Goal: Transaction & Acquisition: Purchase product/service

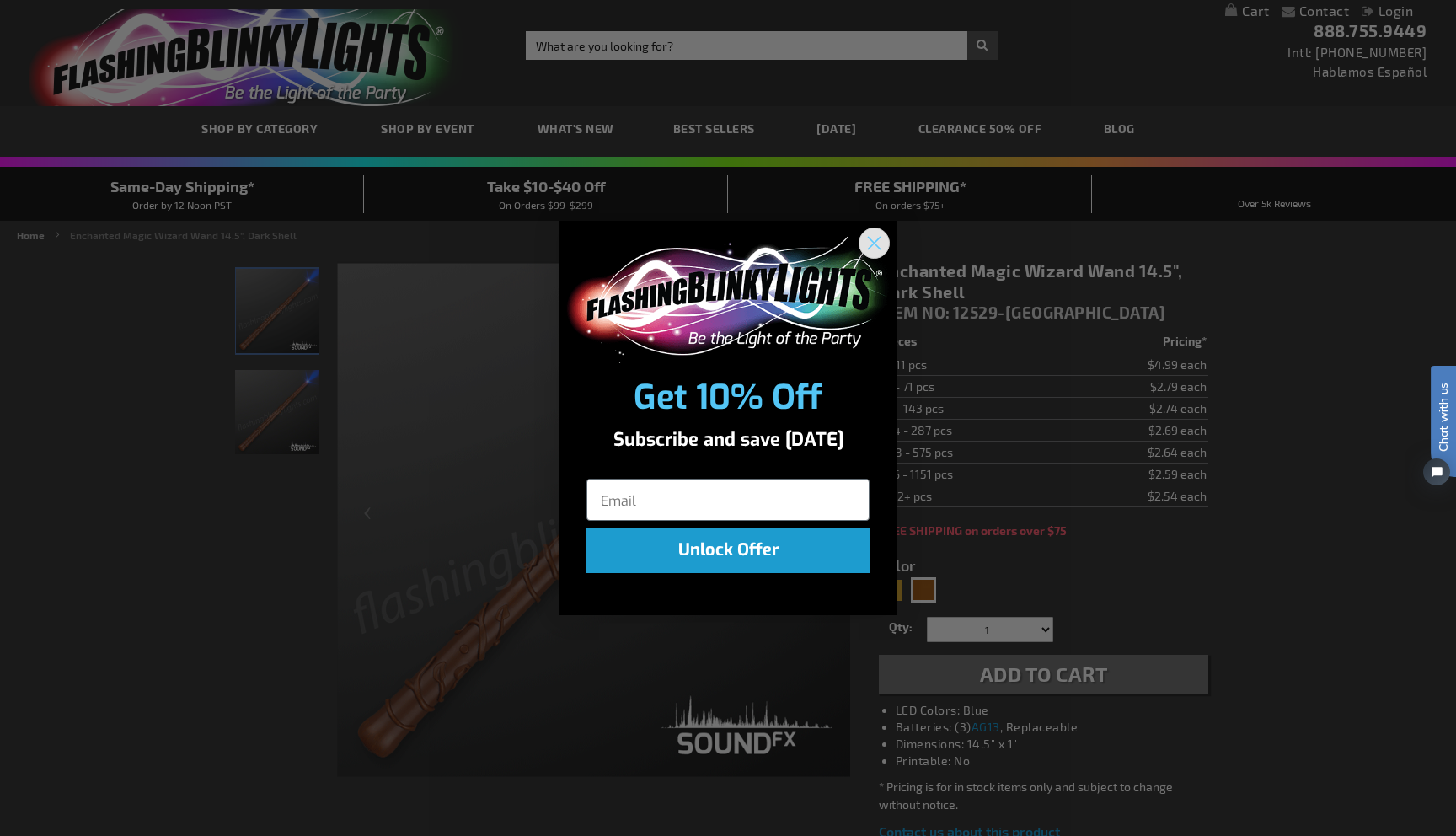
click at [875, 245] on icon "Close dialog" at bounding box center [874, 242] width 12 height 12
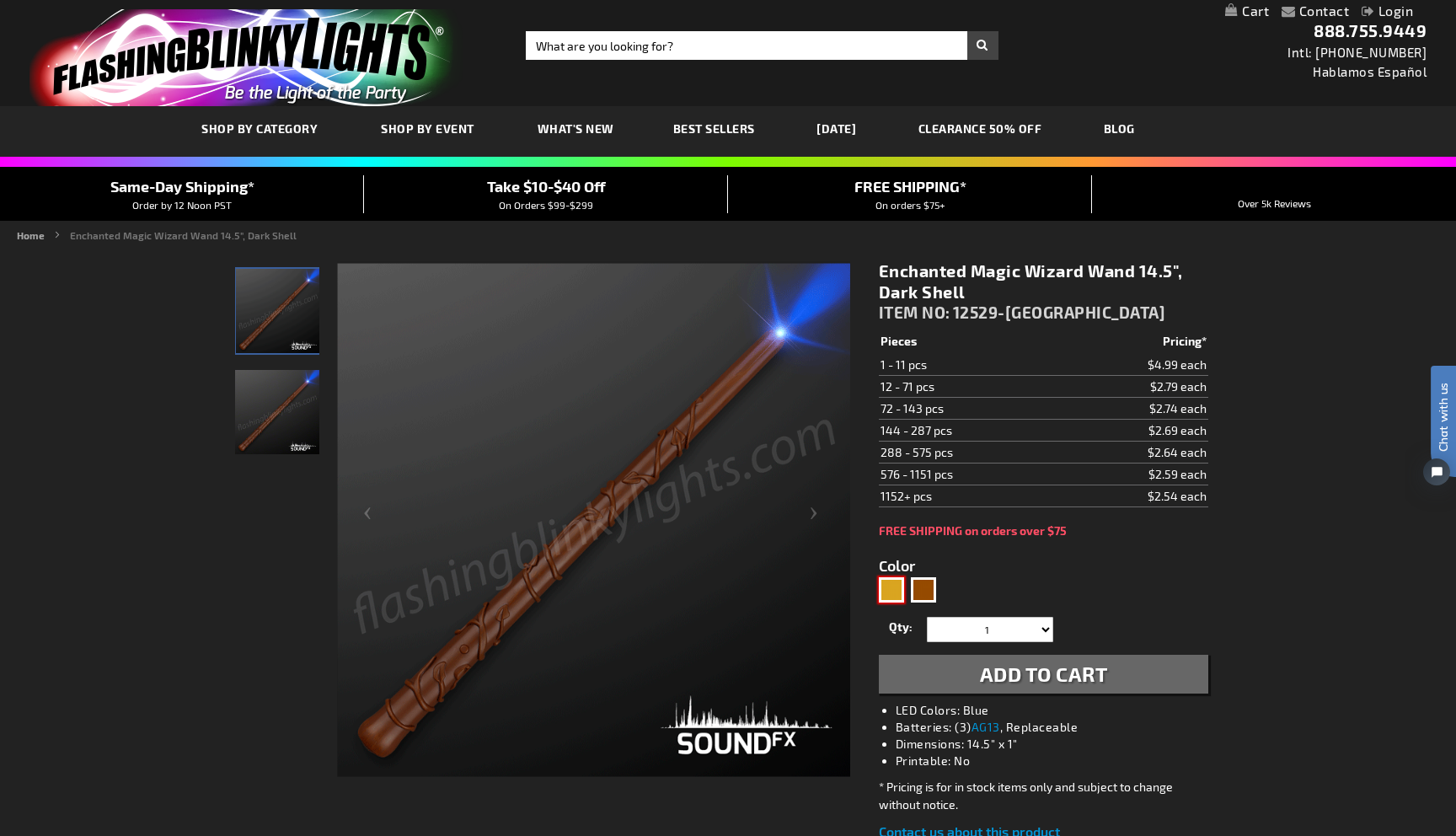
click at [891, 587] on div "Gold" at bounding box center [891, 590] width 25 height 25
type input "5633"
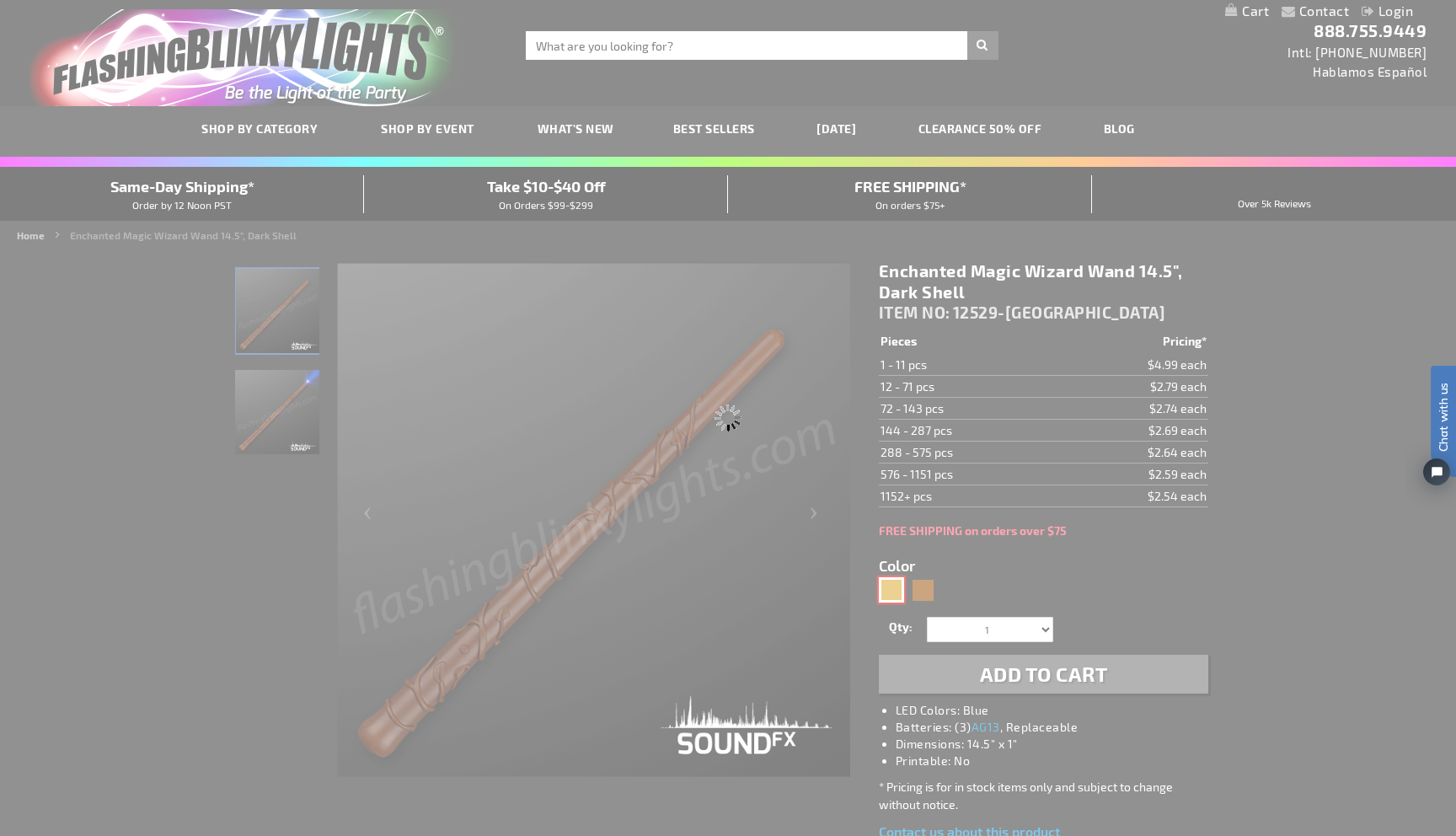
type input "12529-LT"
type input "Customize - Enchanted Wizard Magic Wand for Kids 14.5&quot;, Light Shell - ITEM…"
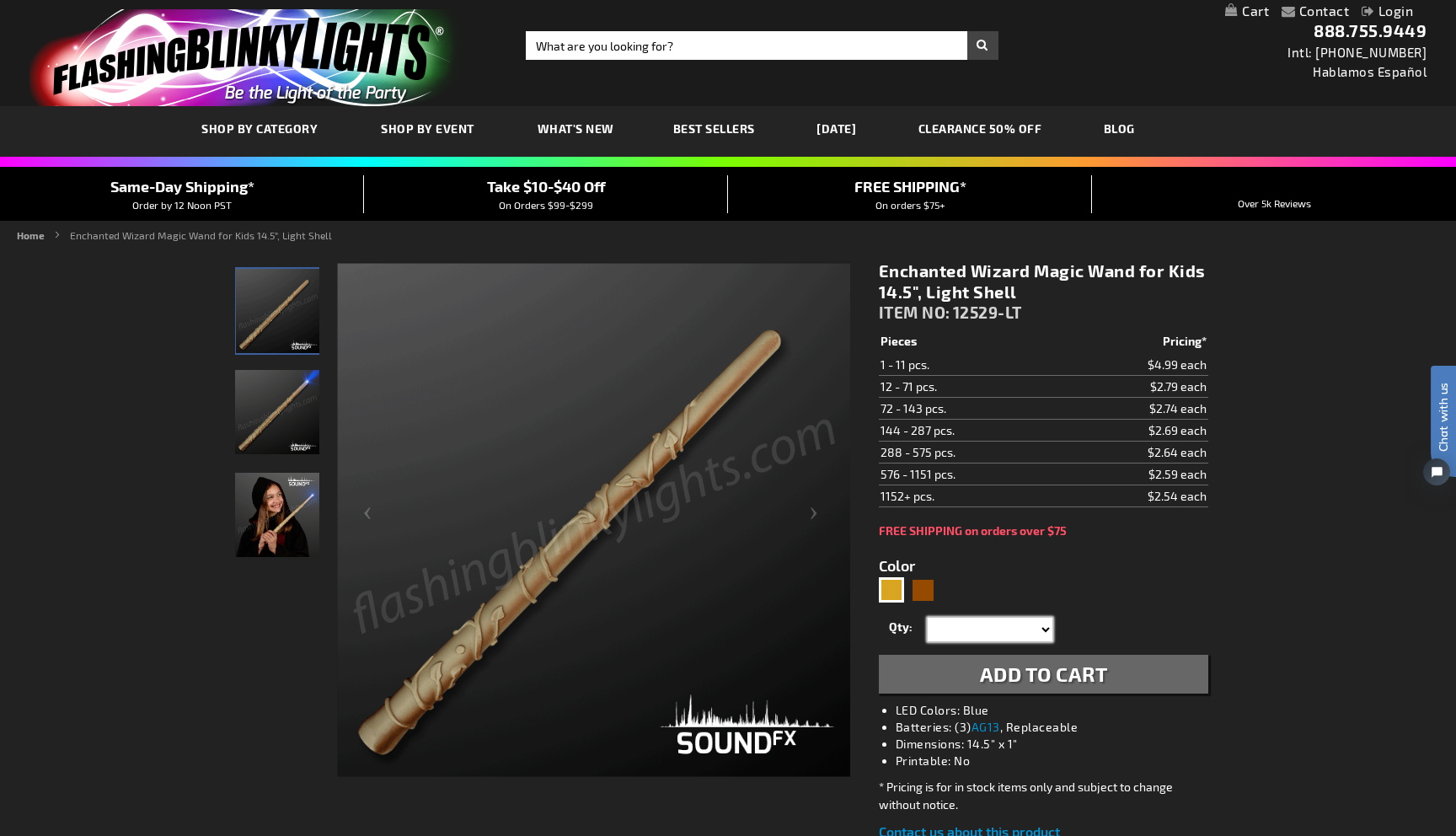
click at [1034, 628] on select "1 2 3 4 5 6 7 8 9 10 11 12 24 36 48 60 72 84 96 108 120" at bounding box center [989, 629] width 126 height 25
select select "84"
click at [926, 617] on select "1 2 3 4 5 6 7 8 9 10 11 12 24 36 48 60 72 84 96 108 120" at bounding box center [989, 629] width 126 height 25
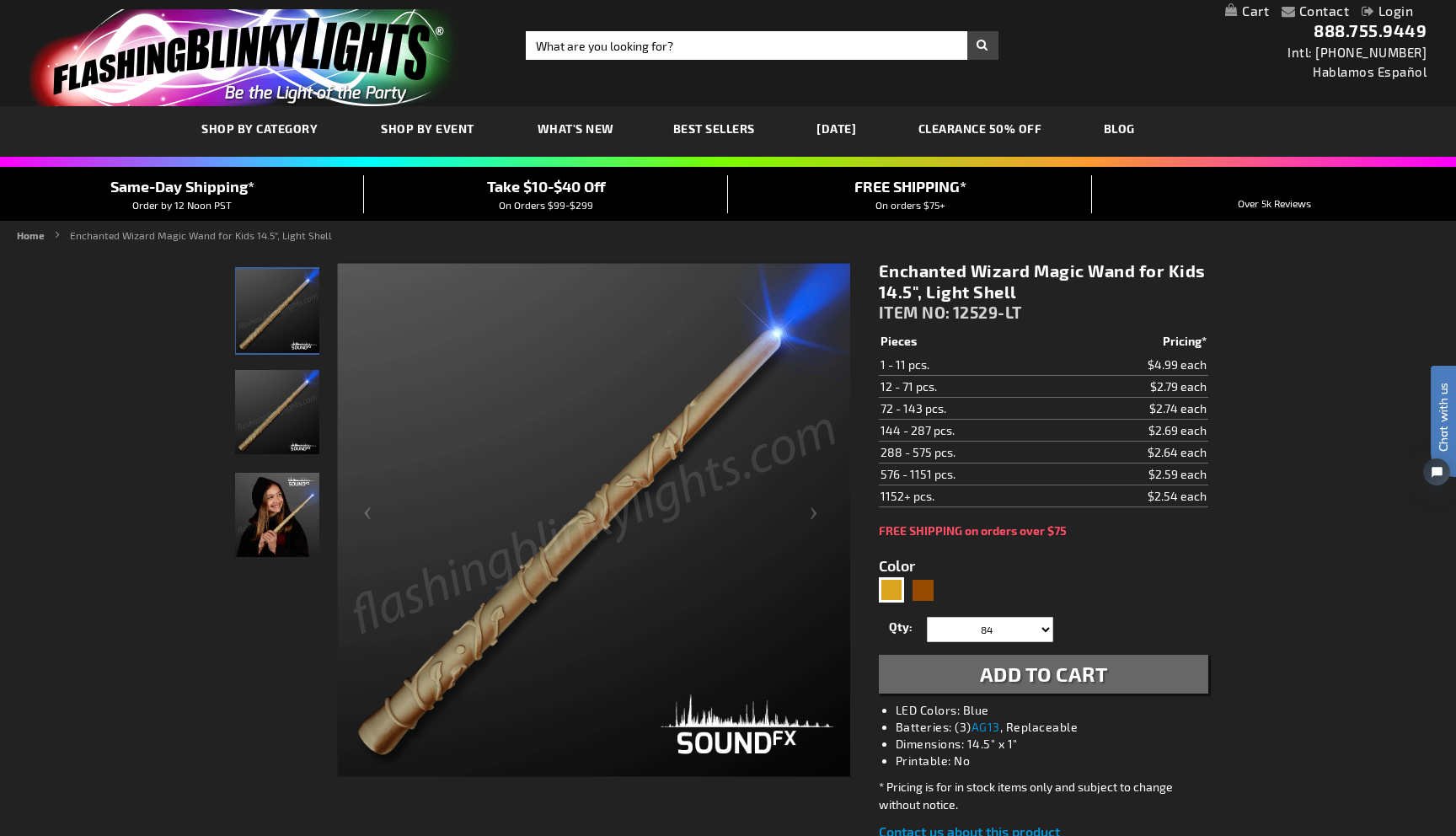
click at [1101, 677] on span "Add to Cart" at bounding box center [1043, 674] width 128 height 24
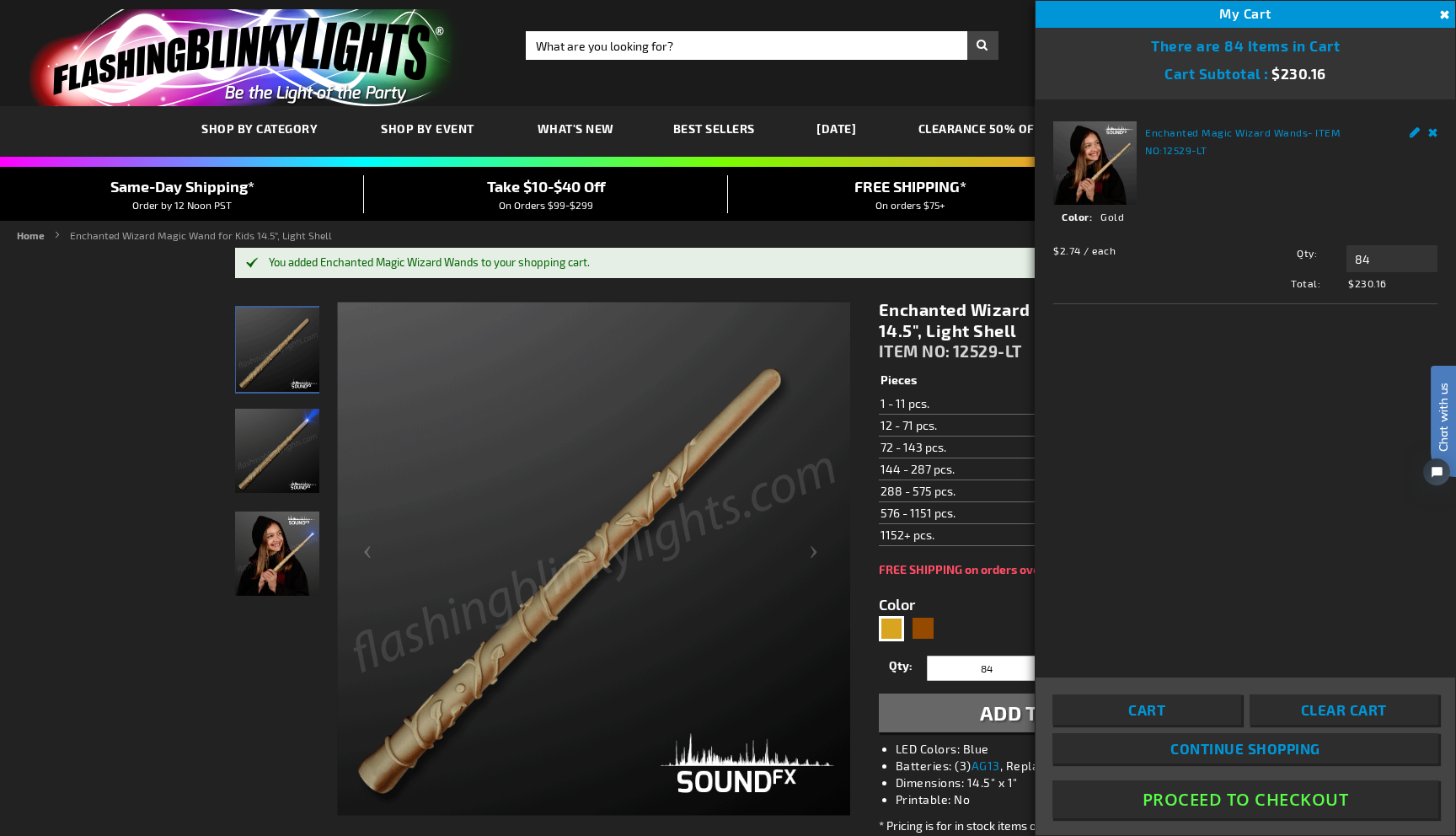
click at [993, 380] on th "Pieces" at bounding box center [970, 380] width 183 height 23
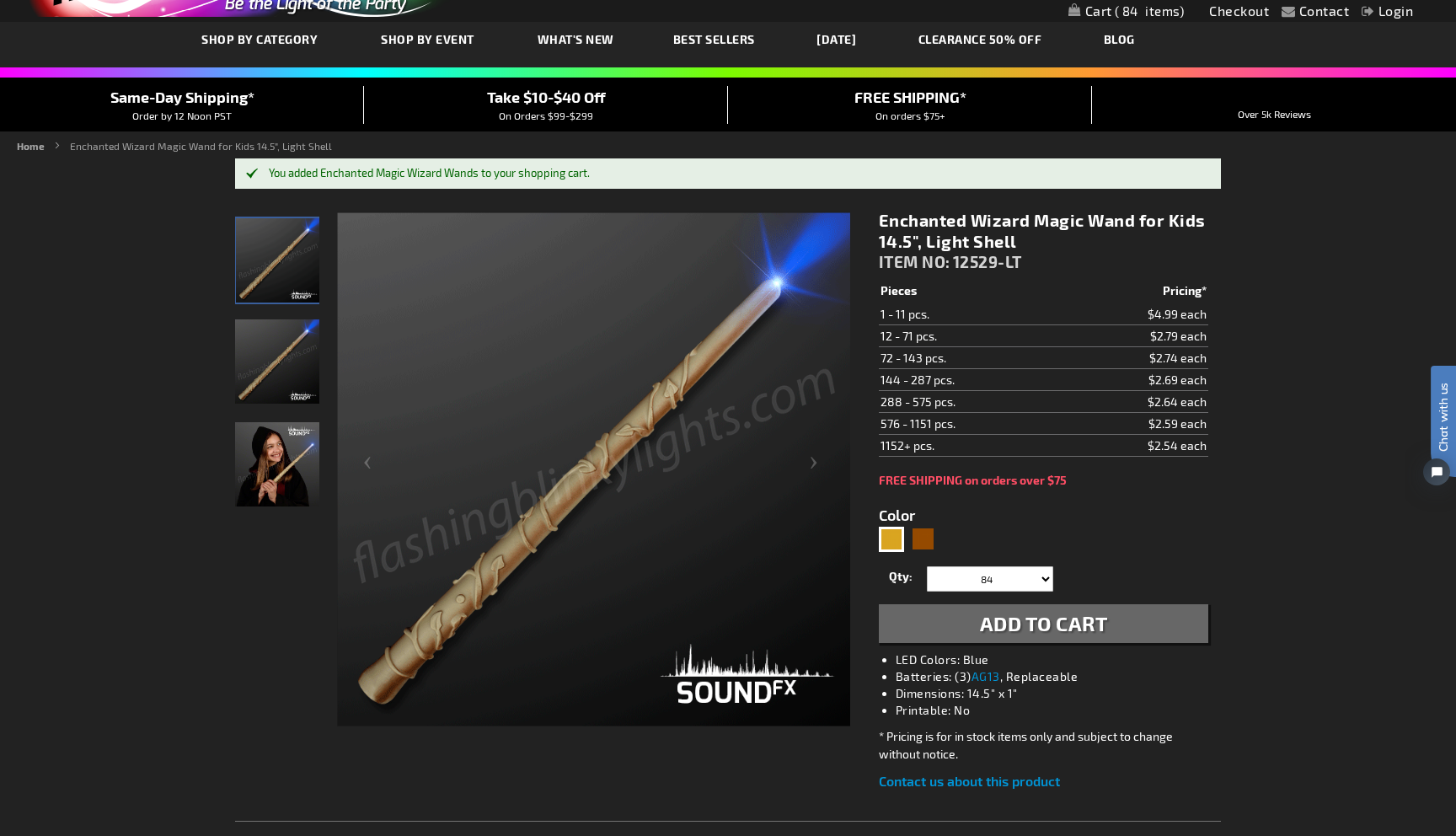
scroll to position [95, 0]
